Goal: Check status: Check status

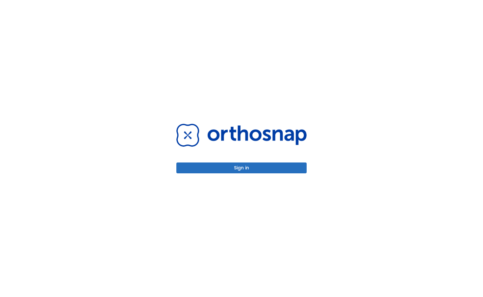
click at [235, 171] on button "Sign in" at bounding box center [242, 168] width 130 height 11
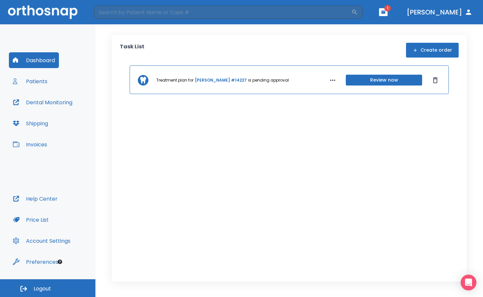
click at [388, 14] on button "button" at bounding box center [383, 12] width 9 height 8
click at [366, 31] on li "[PERSON_NAME] 1" at bounding box center [377, 29] width 70 height 13
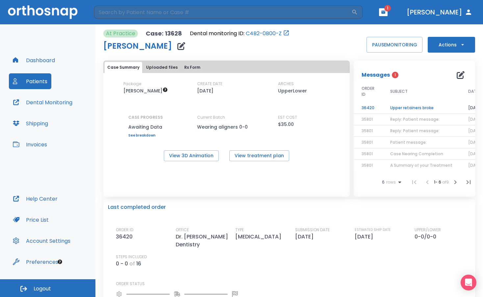
click at [400, 105] on td "Upper retainers broke" at bounding box center [422, 108] width 78 height 12
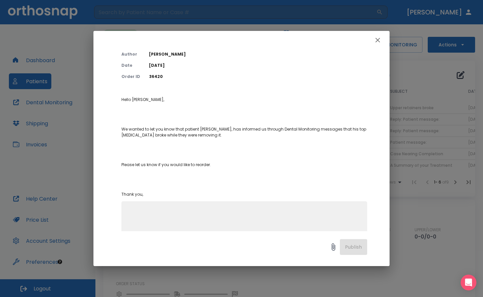
scroll to position [53, 0]
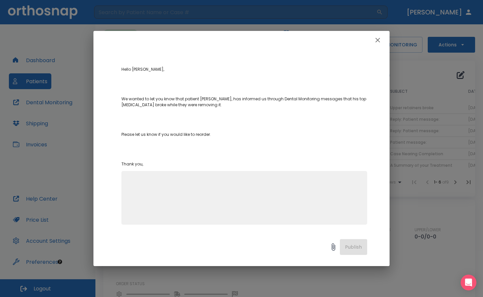
click at [379, 39] on icon "button" at bounding box center [378, 40] width 8 height 8
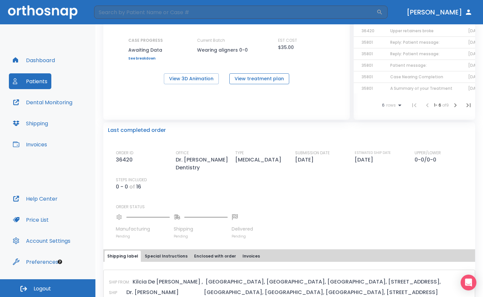
scroll to position [48, 0]
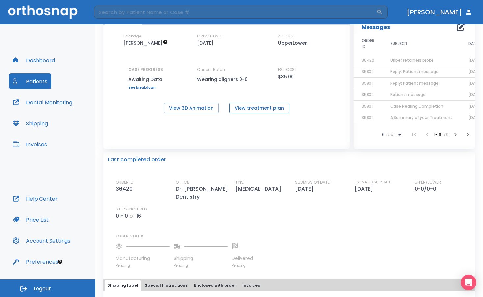
click at [256, 109] on button "View treatment plan" at bounding box center [260, 108] width 60 height 11
click at [34, 99] on button "Dental Monitoring" at bounding box center [43, 103] width 68 height 16
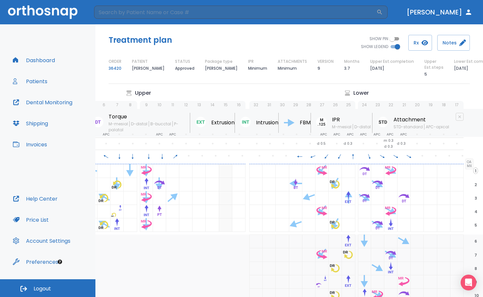
scroll to position [0, 110]
